Goal: Task Accomplishment & Management: Complete application form

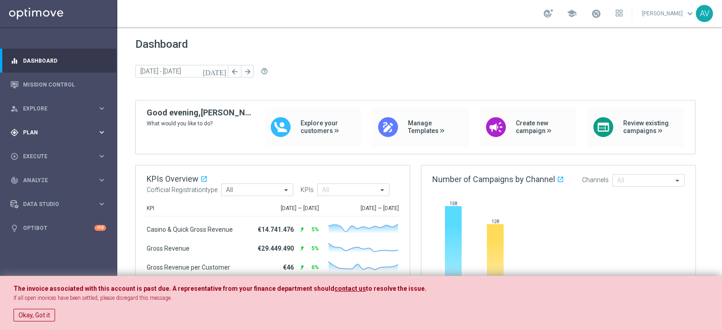
click at [30, 129] on div "gps_fixed Plan" at bounding box center [53, 133] width 87 height 8
click at [38, 180] on span "Templates" at bounding box center [56, 177] width 64 height 5
click at [43, 192] on link "Optimail" at bounding box center [61, 191] width 66 height 7
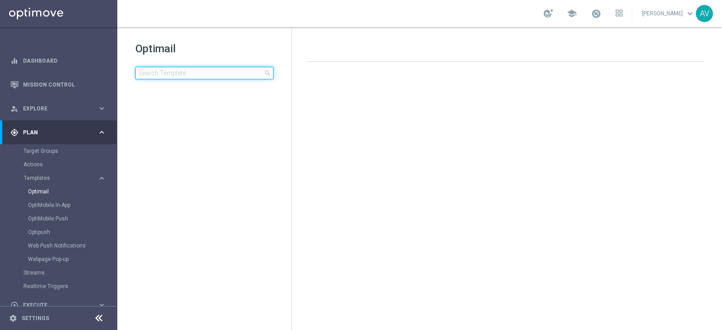
click at [205, 77] on input at bounding box center [204, 73] width 138 height 13
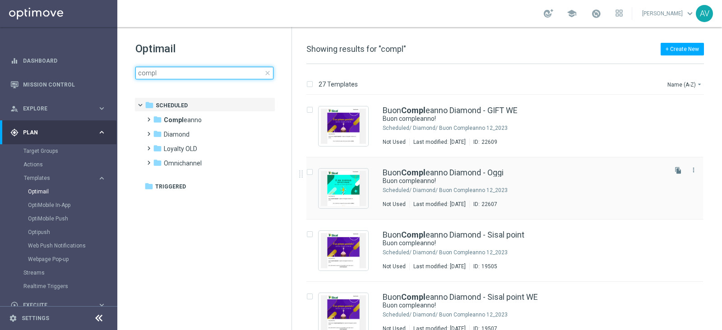
type input "compl"
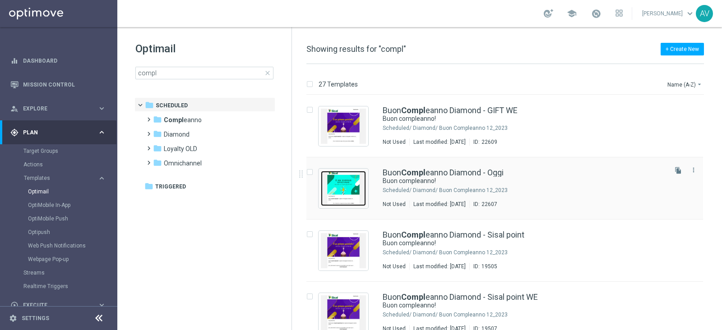
click at [338, 185] on img "Press SPACE to select this row." at bounding box center [343, 188] width 45 height 35
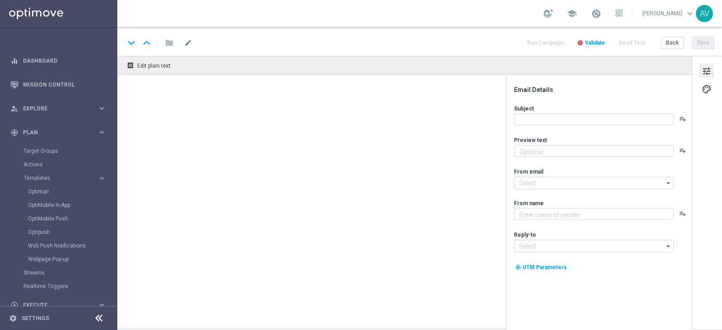
type textarea "Ti aspetta una sorpresa…"
type input "newsletter@comunicazioni.sisal.it"
type textarea "Sisal"
type input "teamvip@sisal.it"
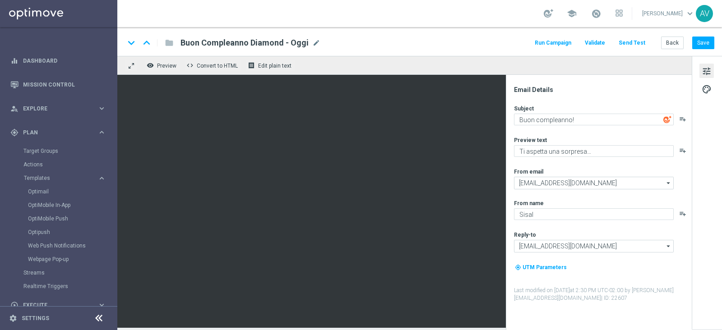
click at [552, 41] on button "Run Campaign" at bounding box center [552, 43] width 39 height 12
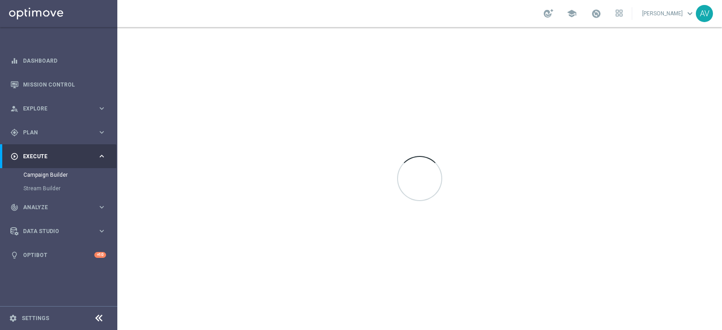
click at [341, 138] on div at bounding box center [419, 178] width 604 height 303
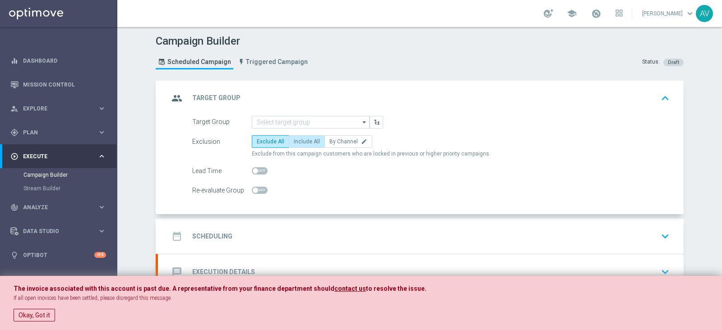
click at [296, 147] on label "Include All" at bounding box center [307, 141] width 36 height 13
click at [296, 146] on input "Include All" at bounding box center [297, 143] width 6 height 6
radio input "true"
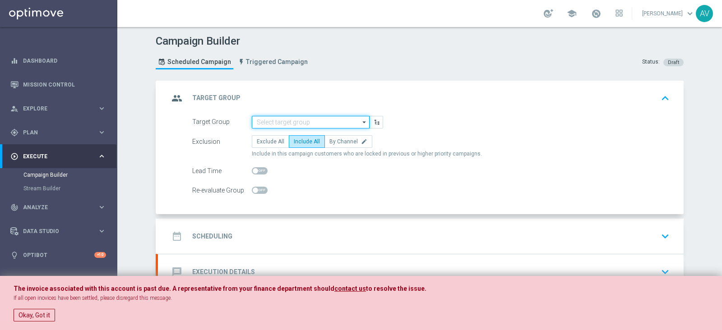
click at [304, 118] on input at bounding box center [311, 122] width 118 height 13
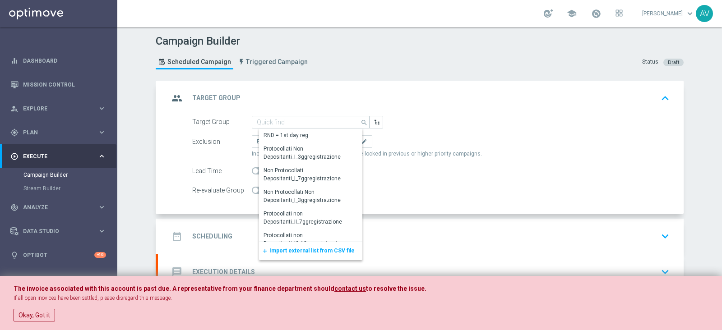
click at [285, 249] on span "Import external list from CSV file" at bounding box center [311, 251] width 85 height 6
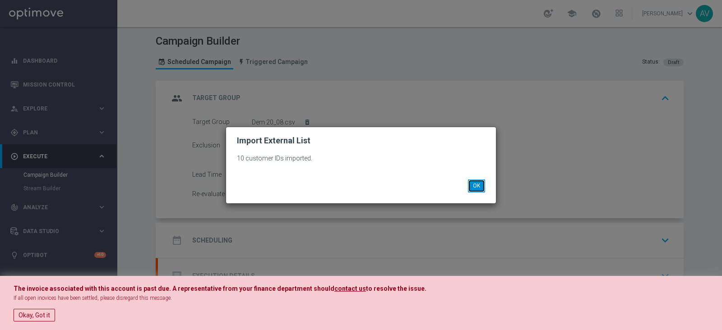
click at [476, 186] on button "OK" at bounding box center [476, 186] width 17 height 13
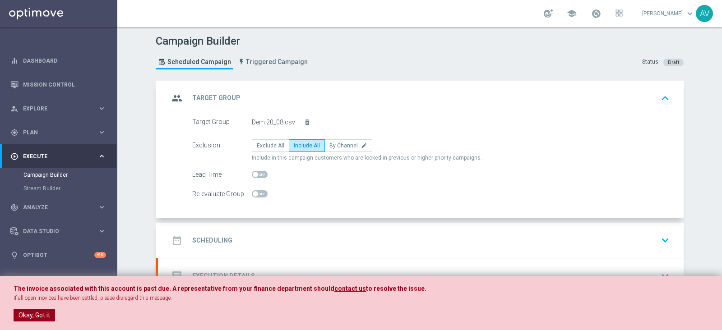
click at [41, 317] on button "Okay, Got it" at bounding box center [34, 315] width 41 height 13
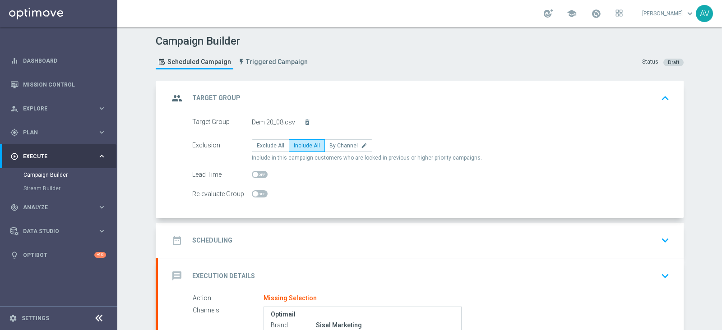
click at [180, 237] on icon "date_range" at bounding box center [177, 240] width 16 height 16
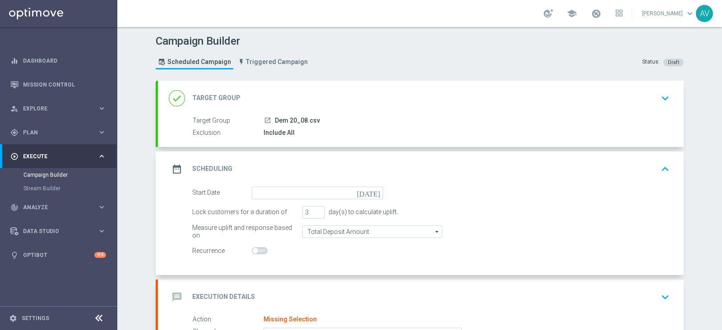
click at [372, 190] on icon "today" at bounding box center [370, 192] width 27 height 10
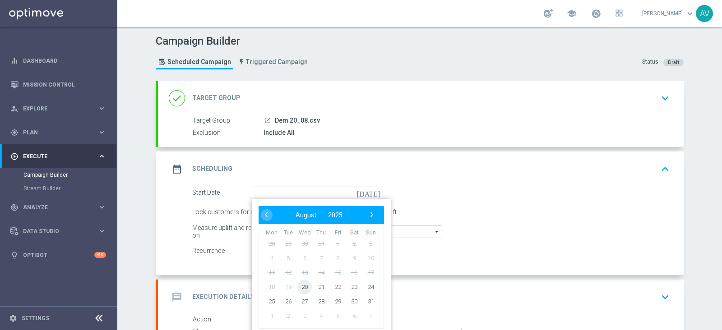
click at [306, 284] on span "20" at bounding box center [304, 287] width 14 height 14
type input "20 Aug 2025"
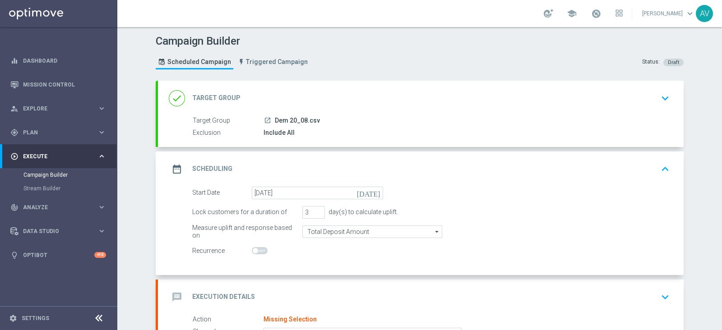
click at [173, 183] on div "date_range Scheduling keyboard_arrow_up" at bounding box center [420, 169] width 525 height 35
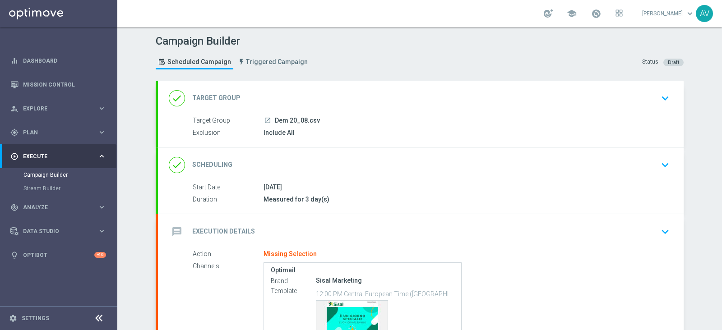
scroll to position [99, 0]
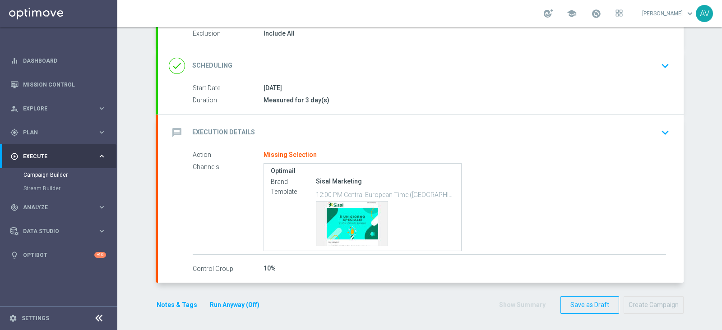
click at [178, 130] on icon "message" at bounding box center [177, 132] width 16 height 16
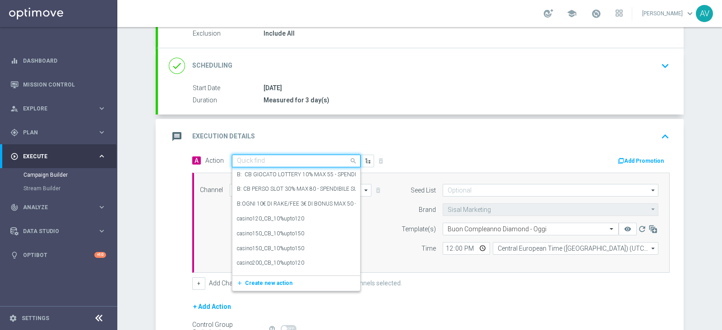
click at [308, 165] on div "Quick find" at bounding box center [296, 161] width 129 height 13
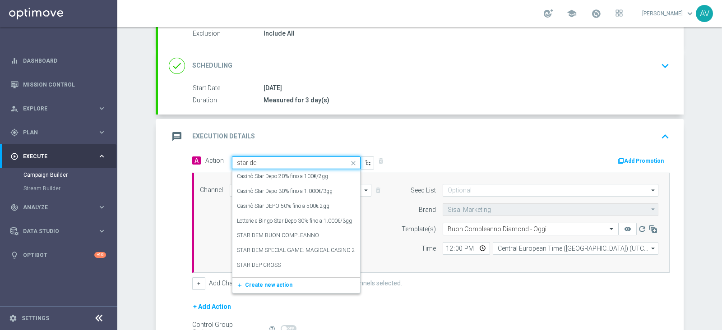
type input "star dem"
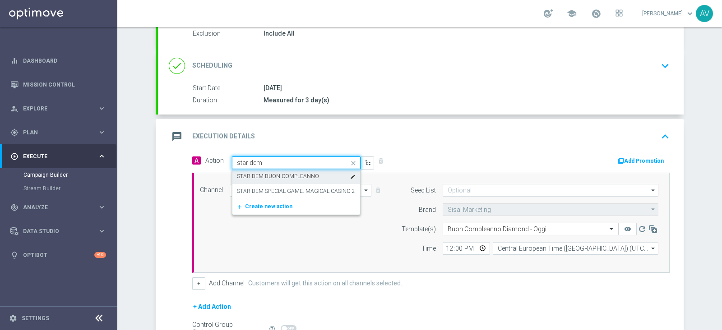
click at [285, 175] on label "STAR DEM BUON COMPLEANNO" at bounding box center [278, 177] width 82 height 8
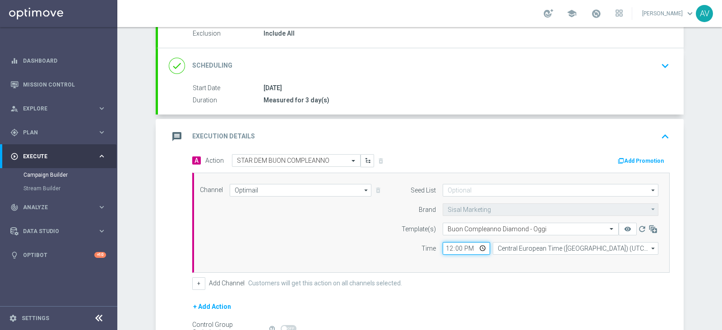
click at [444, 247] on input "12:00" at bounding box center [465, 248] width 47 height 13
type input "16:15"
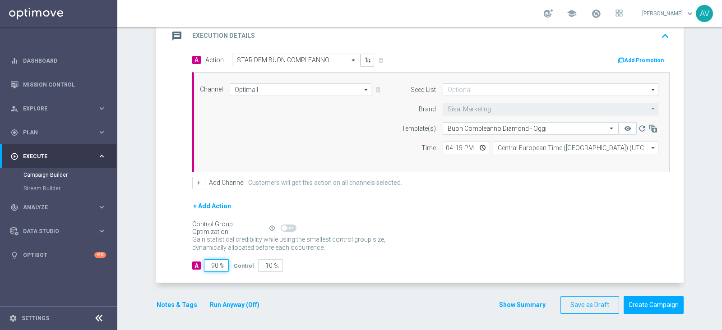
click at [214, 267] on input "90" at bounding box center [216, 265] width 25 height 13
type input "9"
type input "91"
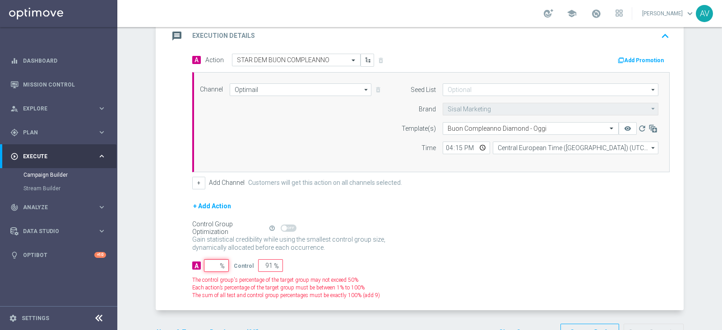
type input "100"
type input "1"
type input "99"
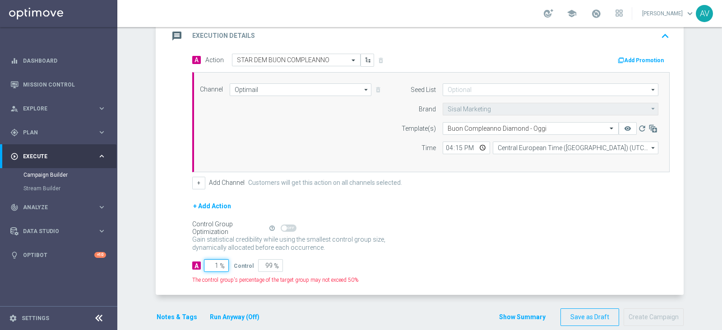
type input "10"
type input "90"
type input "100"
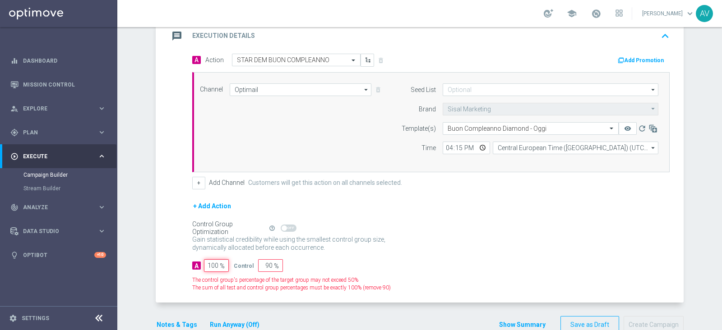
type input "0"
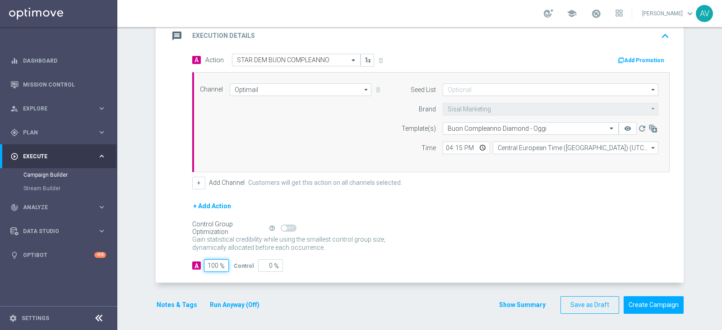
type input "100"
click at [169, 37] on icon "message" at bounding box center [177, 36] width 16 height 16
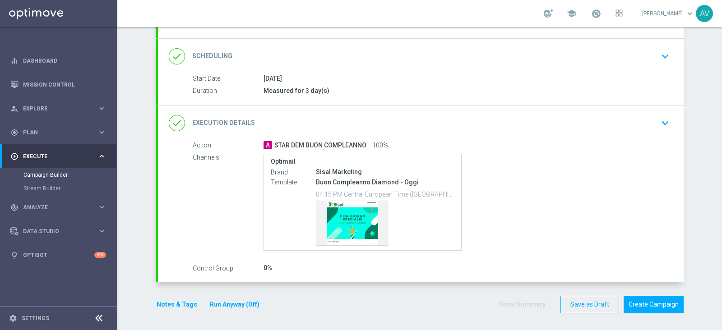
scroll to position [108, 0]
click at [170, 308] on button "Notes & Tags" at bounding box center [177, 304] width 42 height 11
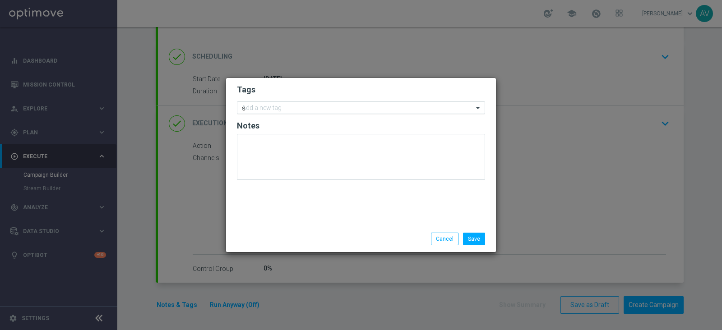
click at [294, 110] on input "s" at bounding box center [357, 109] width 231 height 8
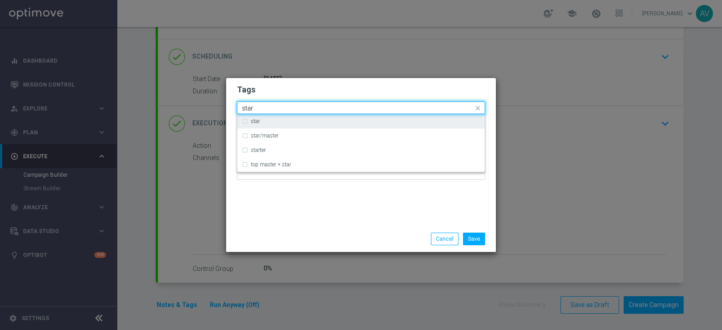
click at [252, 119] on label "star" at bounding box center [255, 121] width 9 height 5
type input "star"
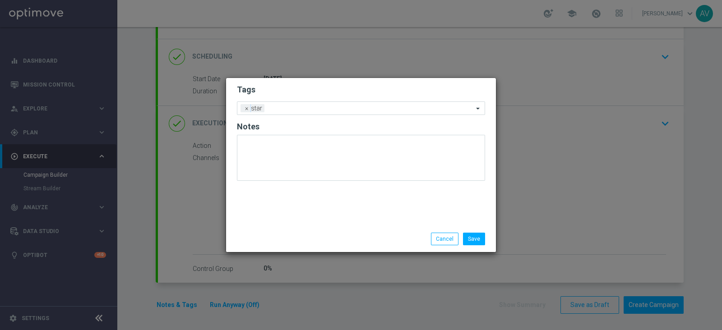
click at [367, 205] on div "Tags Add a new tag × star Notes" at bounding box center [361, 152] width 270 height 148
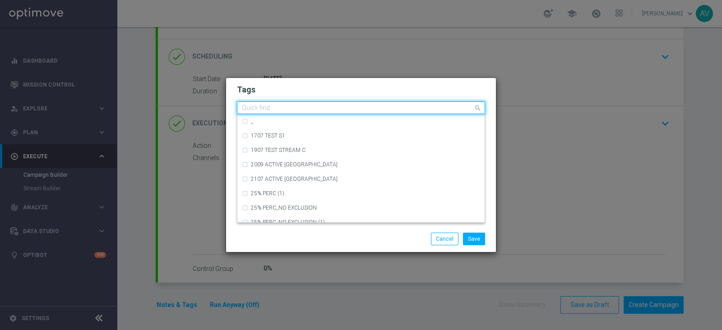
click at [319, 110] on input "text" at bounding box center [357, 109] width 231 height 8
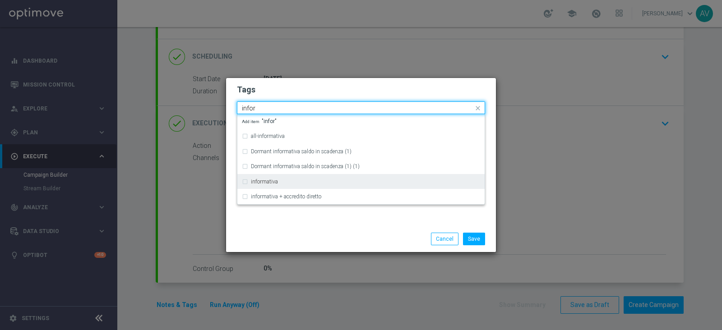
click at [266, 182] on label "informativa" at bounding box center [264, 181] width 27 height 5
type input "infor"
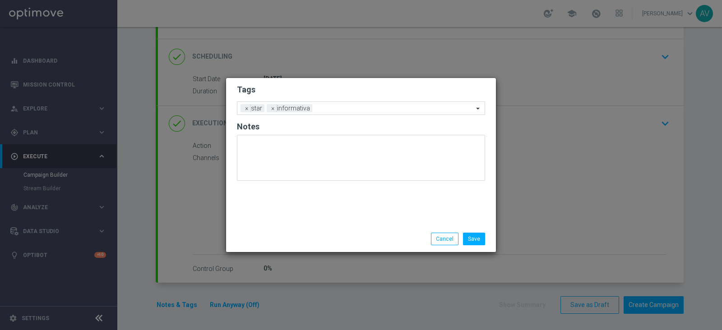
click at [295, 215] on div "Tags Add a new tag × star × informativa Notes" at bounding box center [361, 152] width 270 height 148
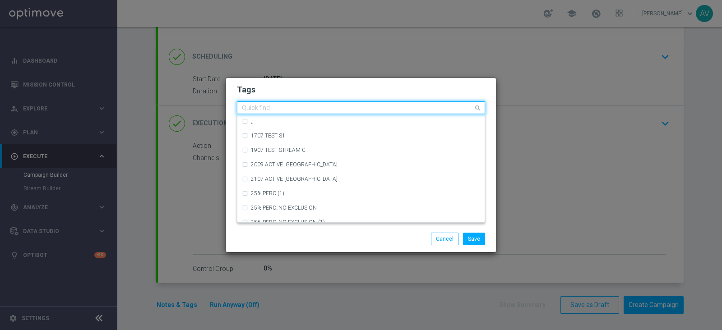
click at [320, 111] on input "text" at bounding box center [357, 109] width 231 height 8
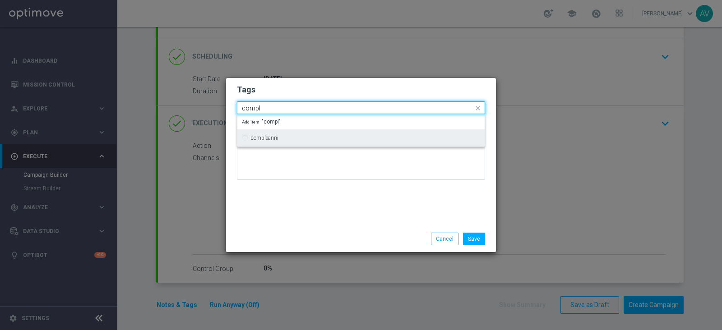
click at [265, 136] on label "compleanni" at bounding box center [265, 137] width 28 height 5
type input "compl"
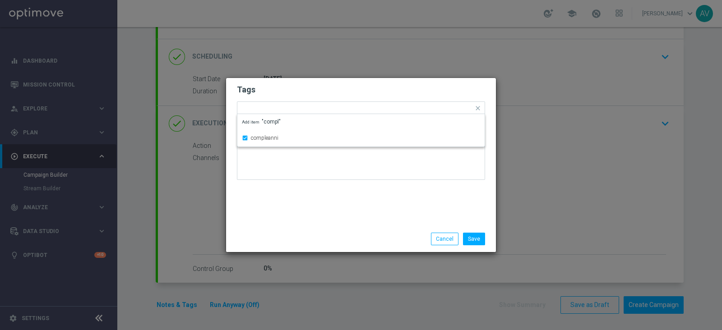
click at [288, 193] on div "Tags Quick find × star × informativa × compleanni compleanni Add item "compl" N…" at bounding box center [361, 152] width 270 height 148
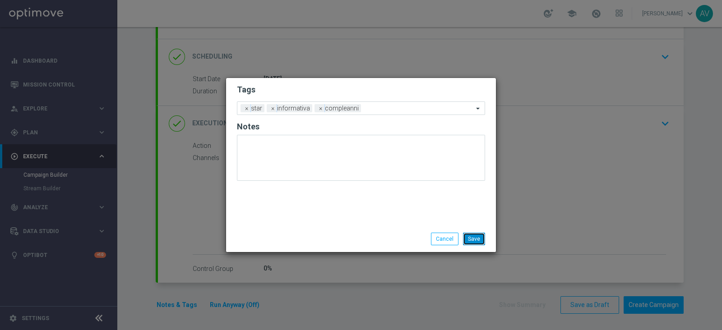
click at [473, 238] on button "Save" at bounding box center [474, 239] width 22 height 13
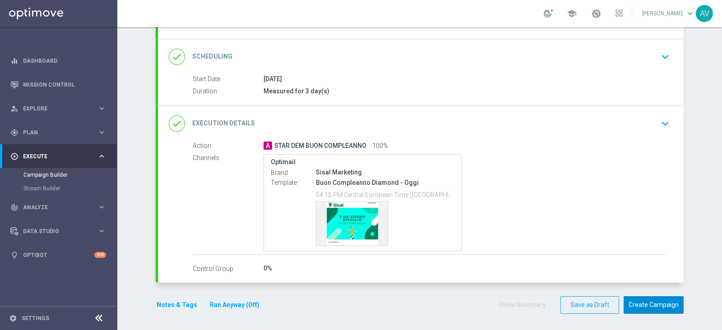
click at [651, 303] on button "Create Campaign" at bounding box center [653, 305] width 60 height 18
